Goal: Task Accomplishment & Management: Manage account settings

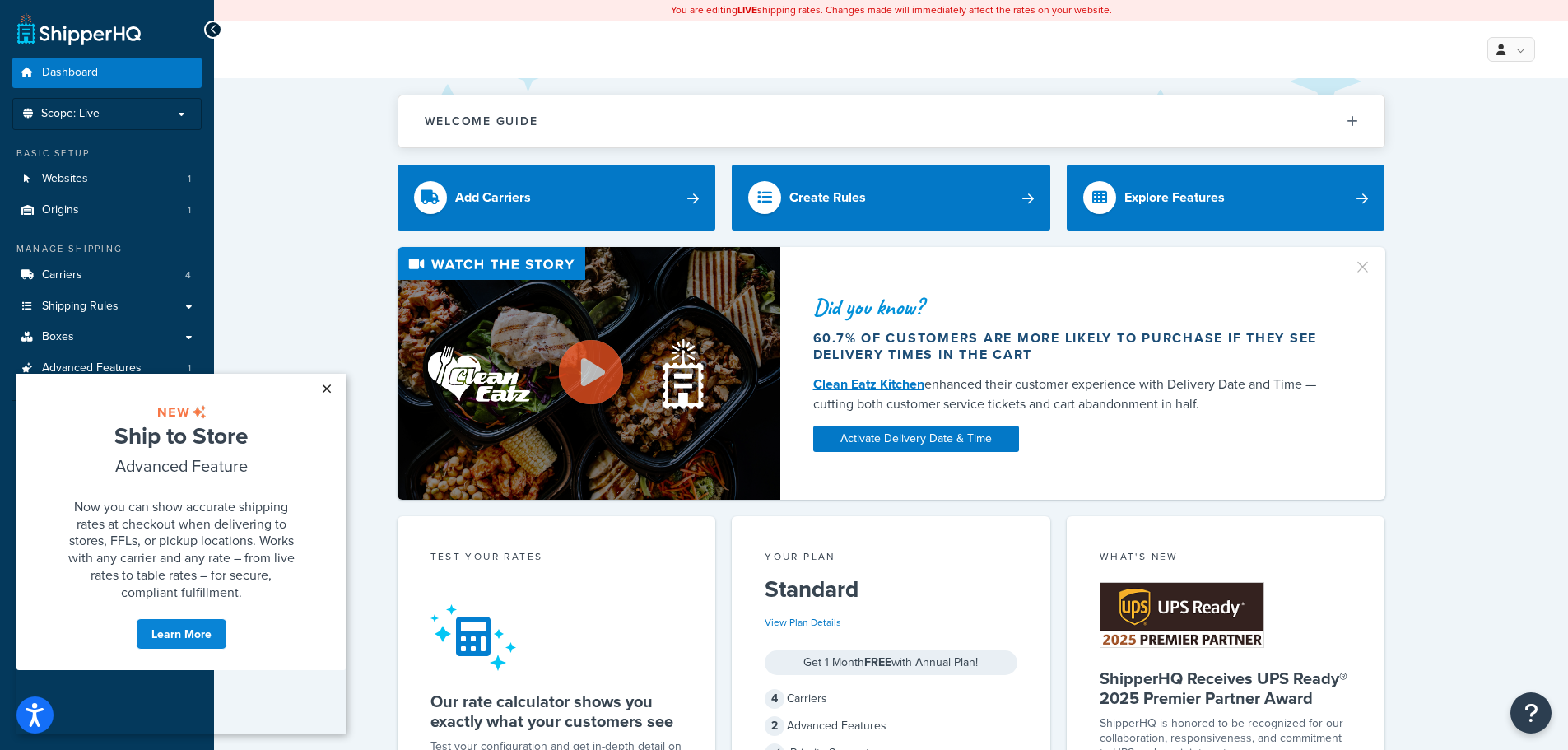
click at [323, 387] on link "×" at bounding box center [326, 388] width 28 height 29
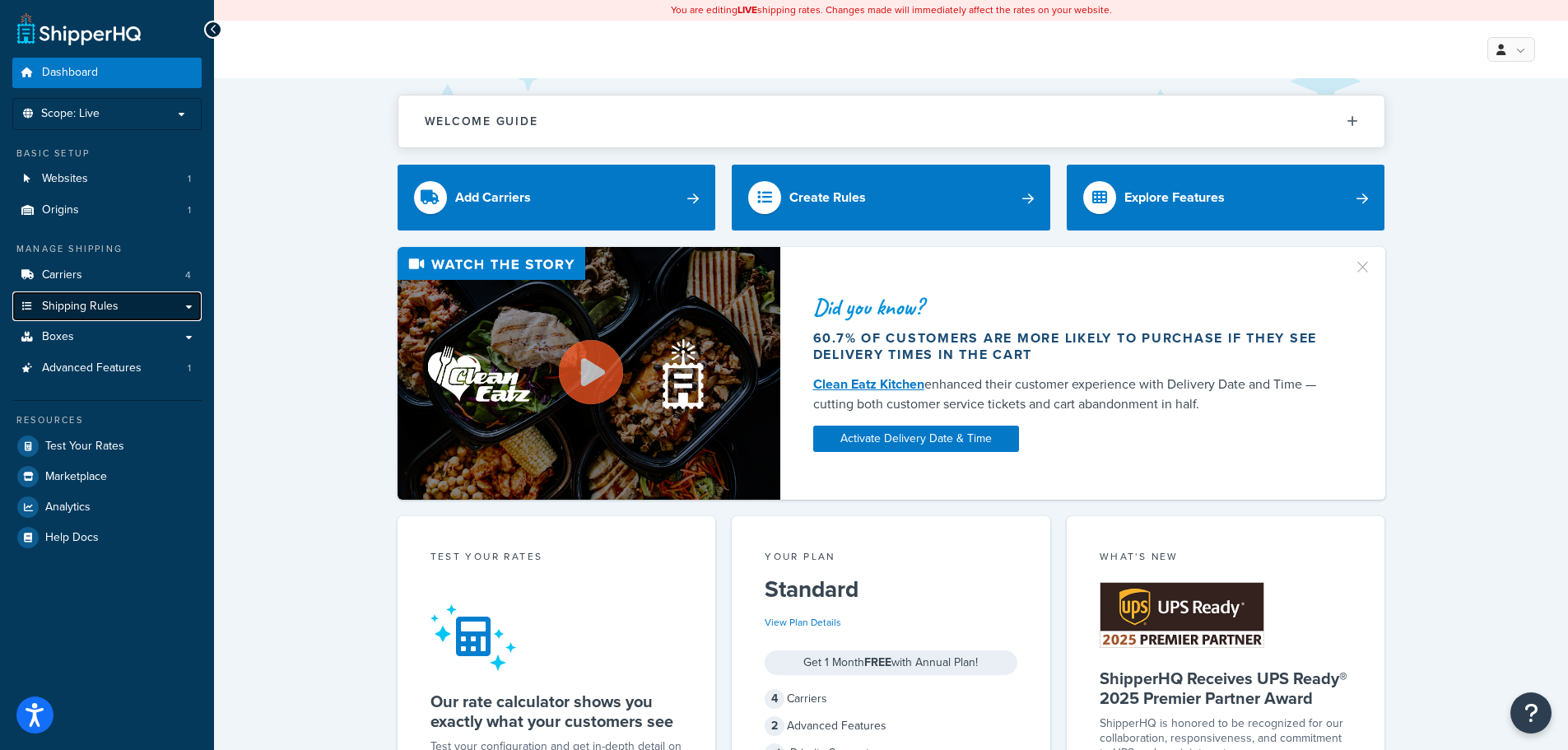
click at [98, 308] on span "Shipping Rules" at bounding box center [80, 307] width 76 height 14
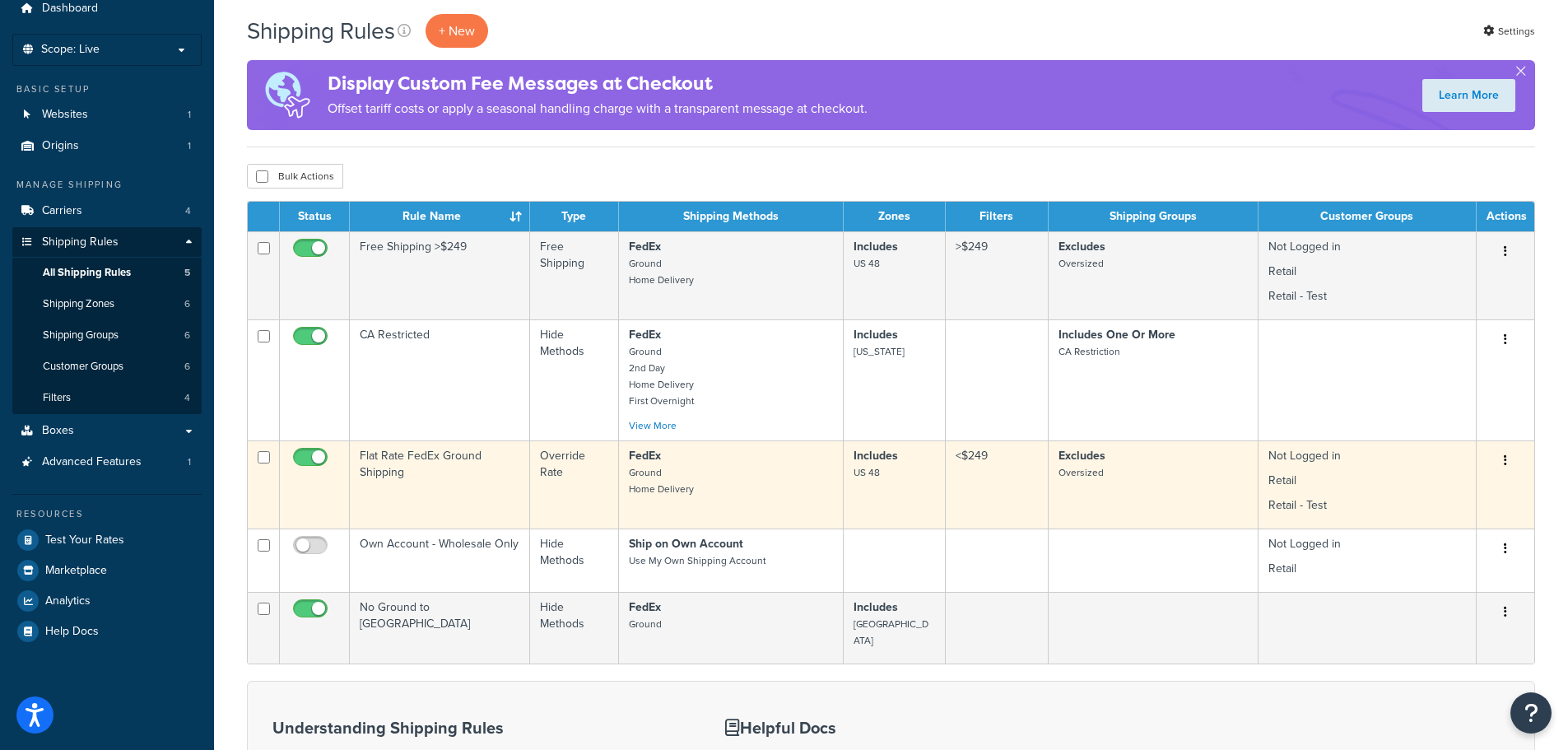
scroll to position [82, 0]
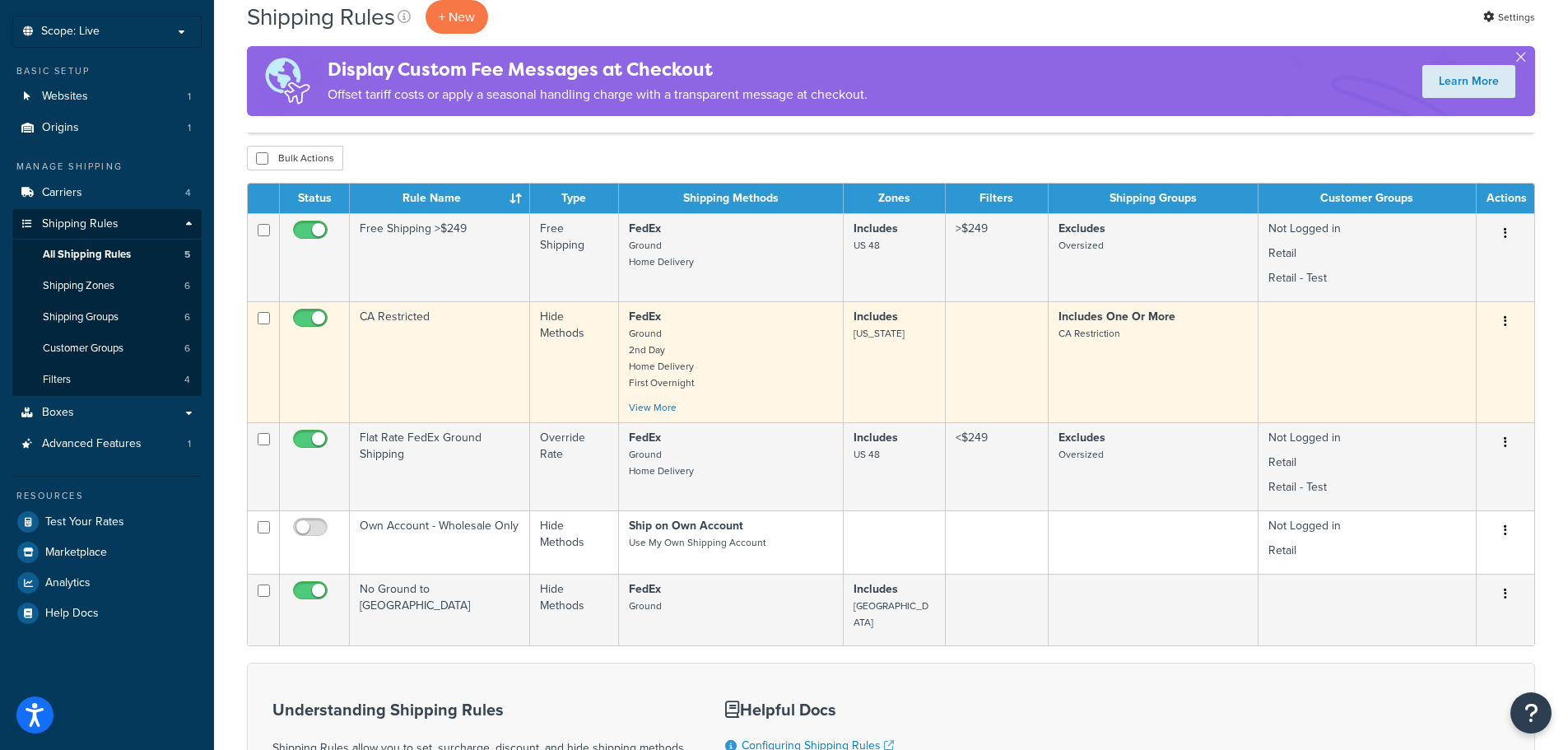
click at [1506, 321] on icon "button" at bounding box center [1505, 322] width 3 height 12
click at [661, 407] on link "View More" at bounding box center [652, 407] width 48 height 15
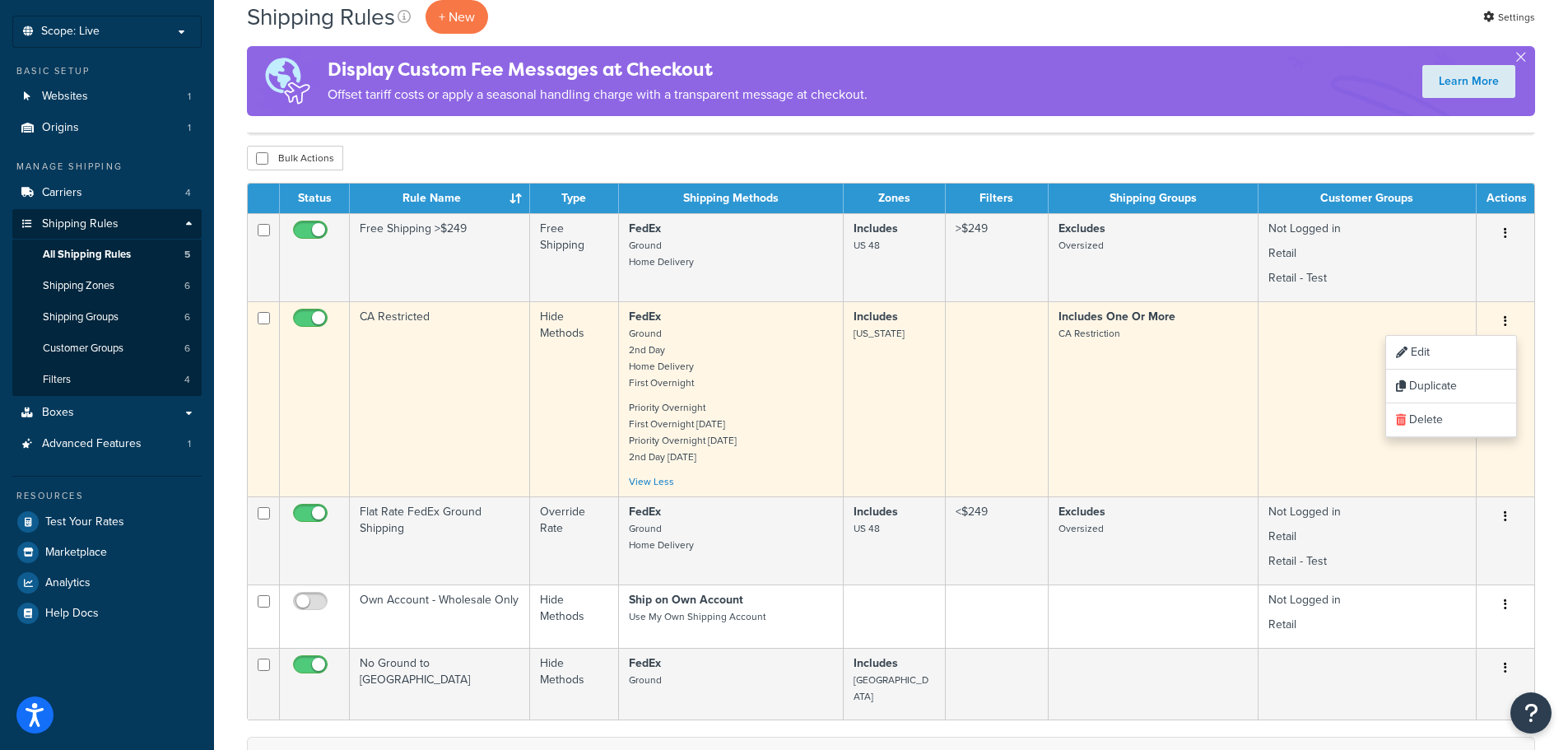
click at [719, 361] on p "FedEx Ground 2nd Day Home Delivery First Overnight" at bounding box center [731, 350] width 204 height 82
click at [718, 361] on p "FedEx Ground 2nd Day Home Delivery First Overnight" at bounding box center [731, 350] width 204 height 82
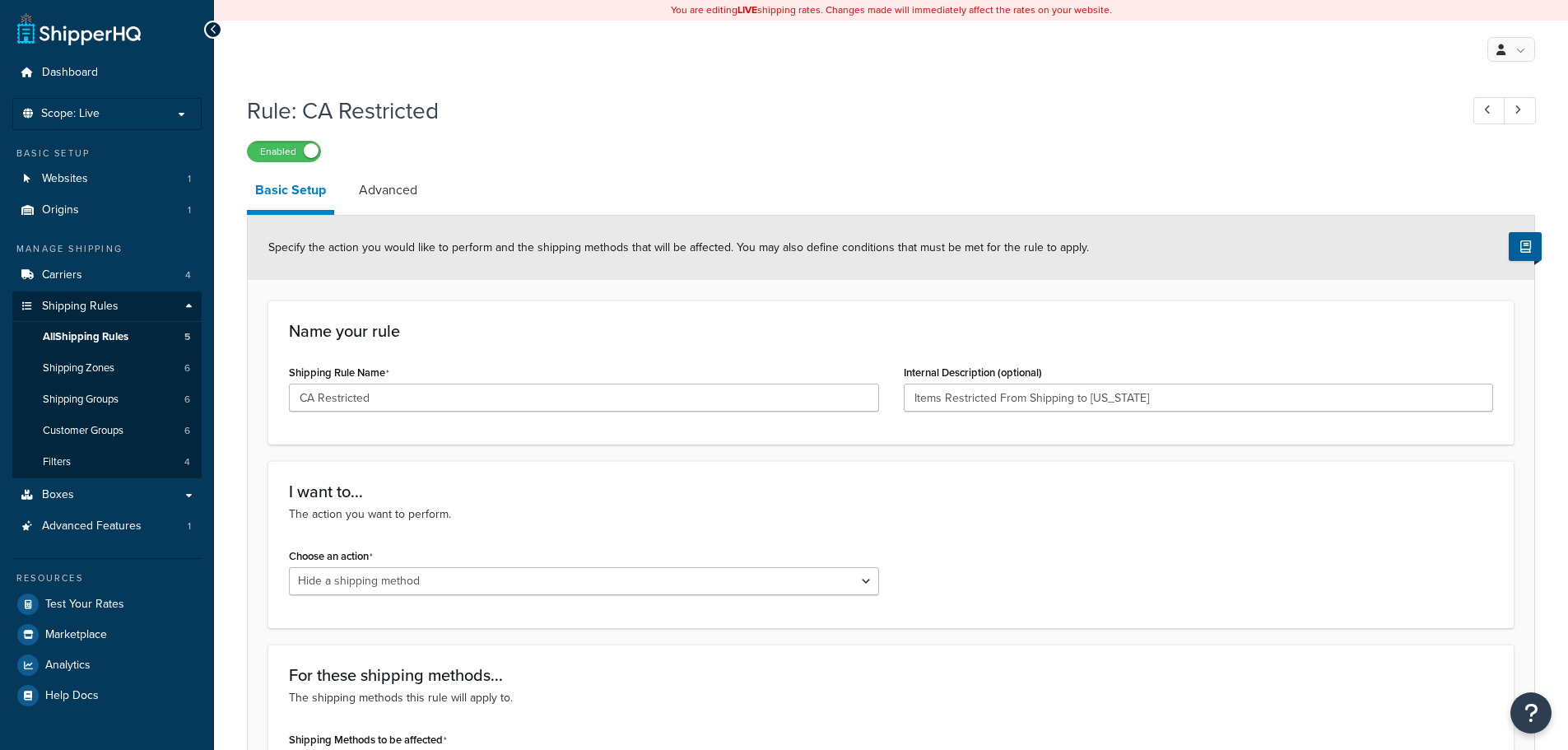
select select "HIDE"
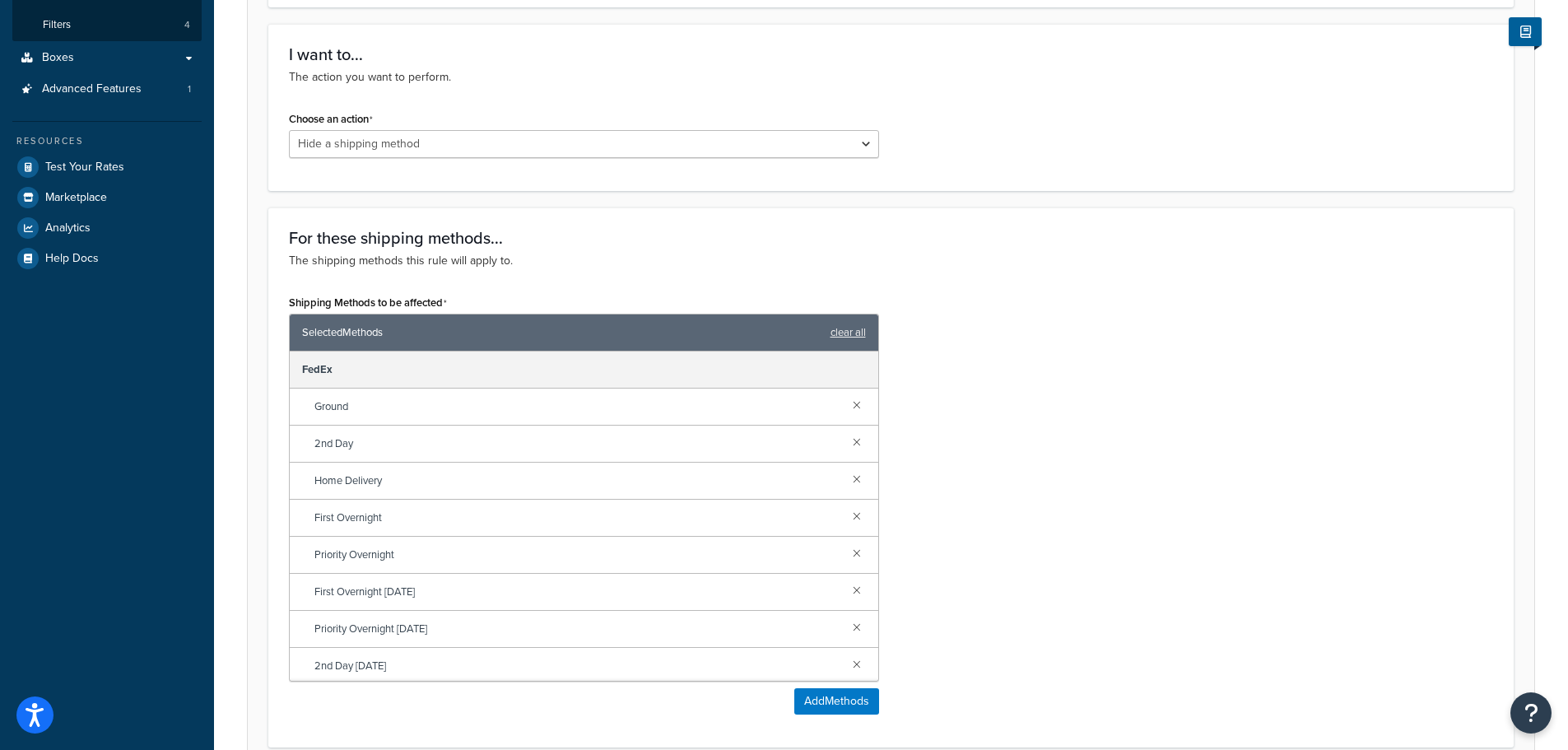
scroll to position [254, 0]
